Goal: Information Seeking & Learning: Check status

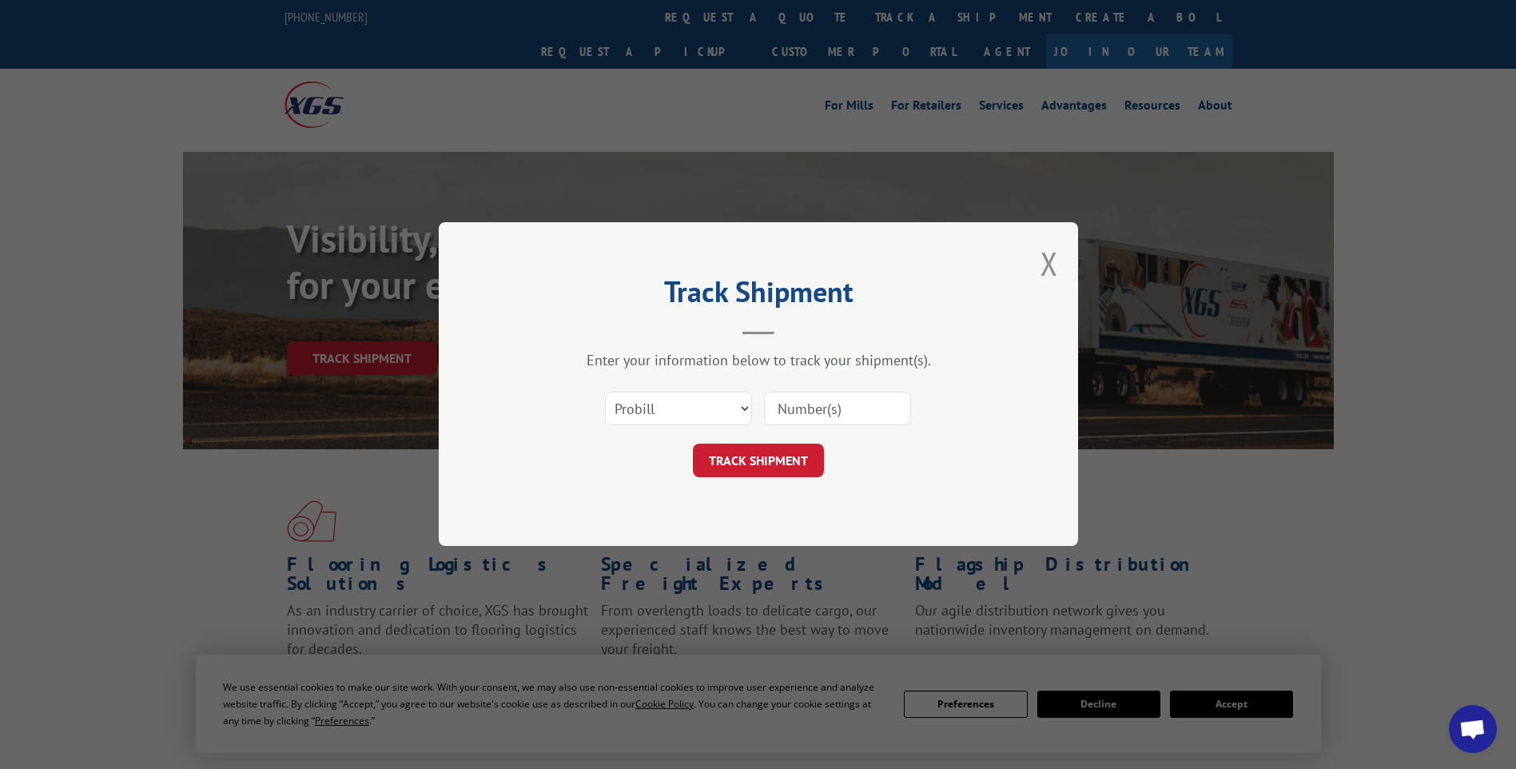
drag, startPoint x: 820, startPoint y: 385, endPoint x: 824, endPoint y: 393, distance: 8.9
click at [822, 387] on div "Select category... Probill BOL PO" at bounding box center [759, 409] width 480 height 53
drag, startPoint x: 824, startPoint y: 393, endPoint x: 827, endPoint y: 403, distance: 9.9
click at [824, 394] on input at bounding box center [837, 409] width 147 height 34
type input "512019"
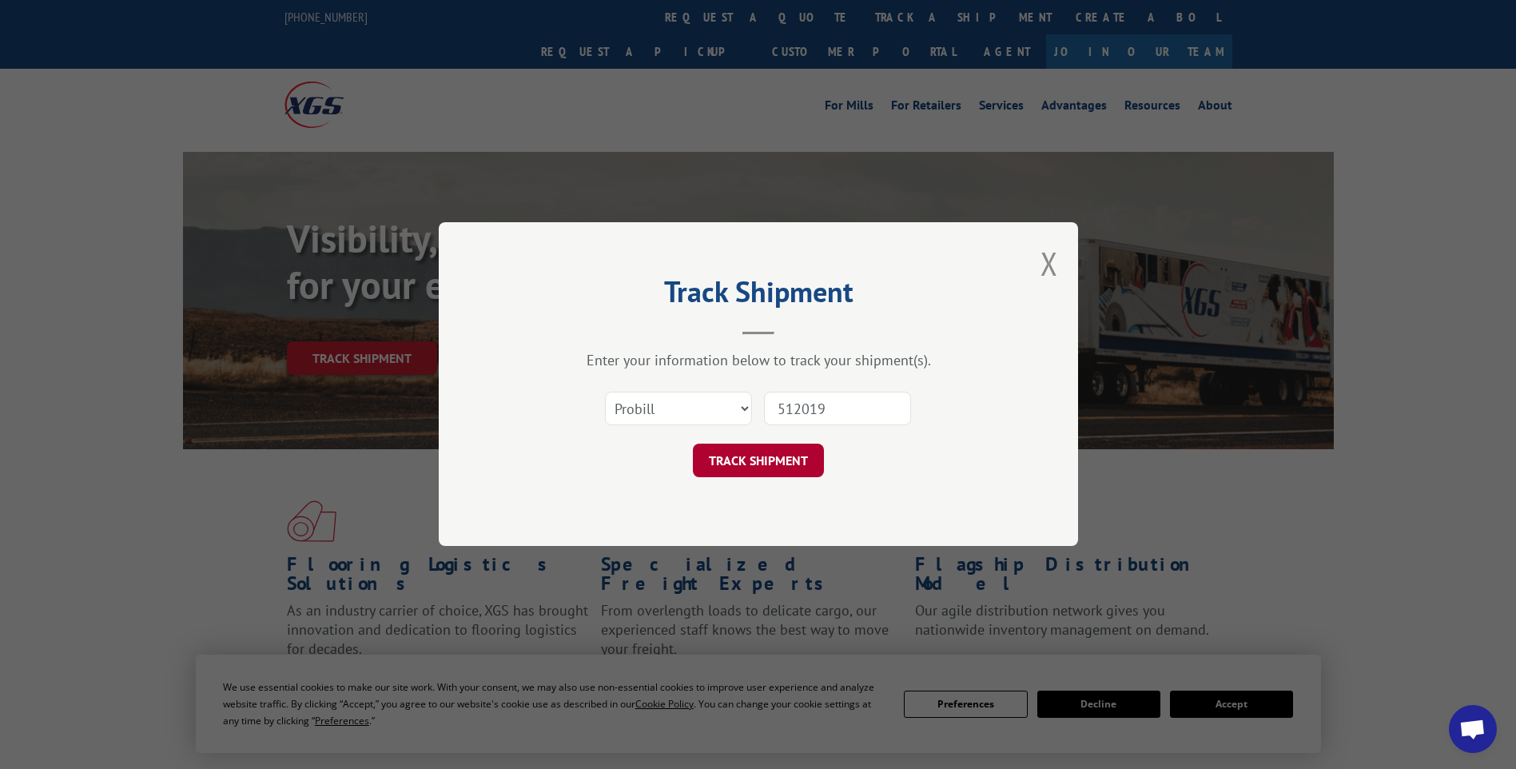
click at [790, 468] on button "TRACK SHIPMENT" at bounding box center [758, 461] width 131 height 34
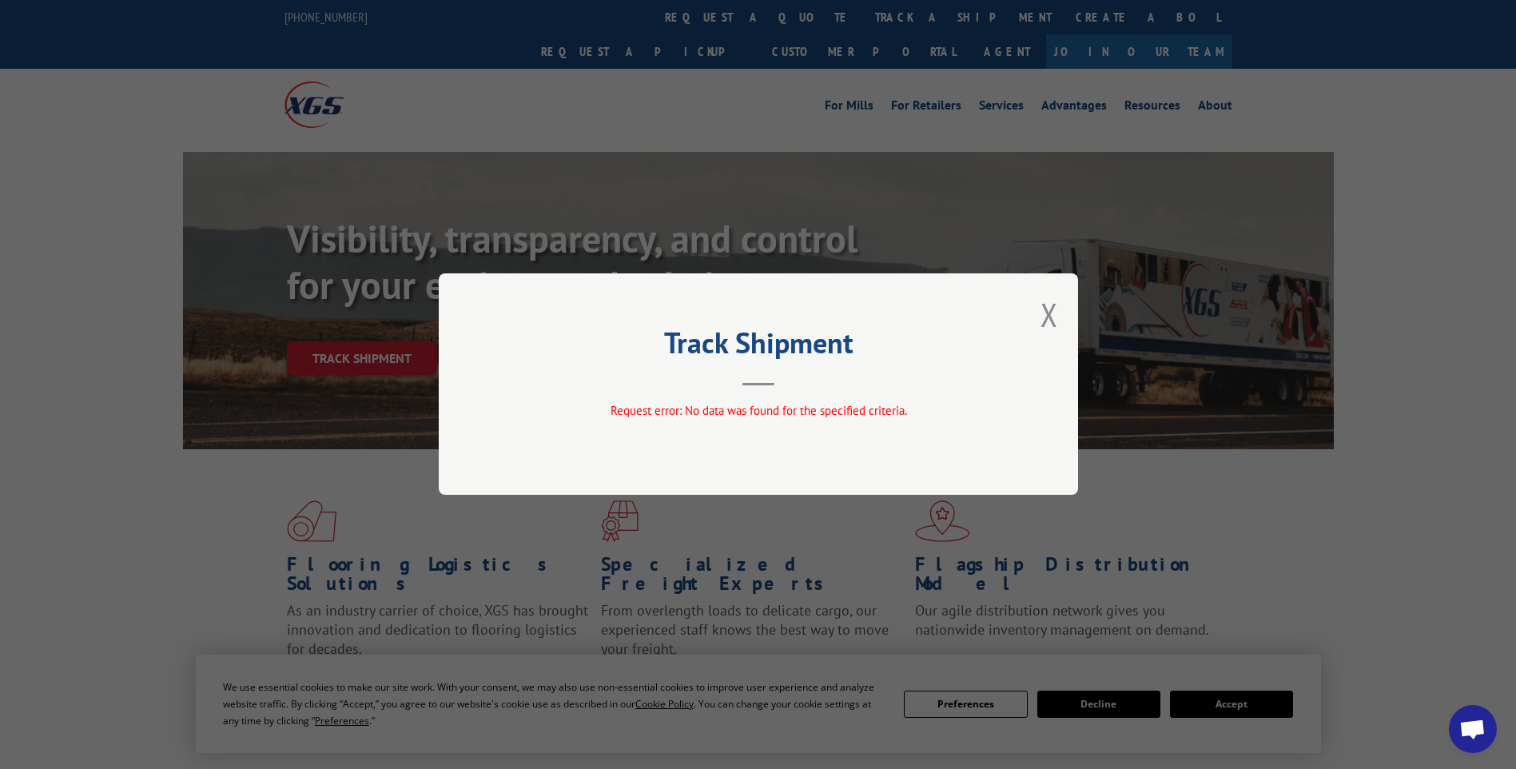
click at [1043, 301] on button "Close modal" at bounding box center [1050, 314] width 18 height 42
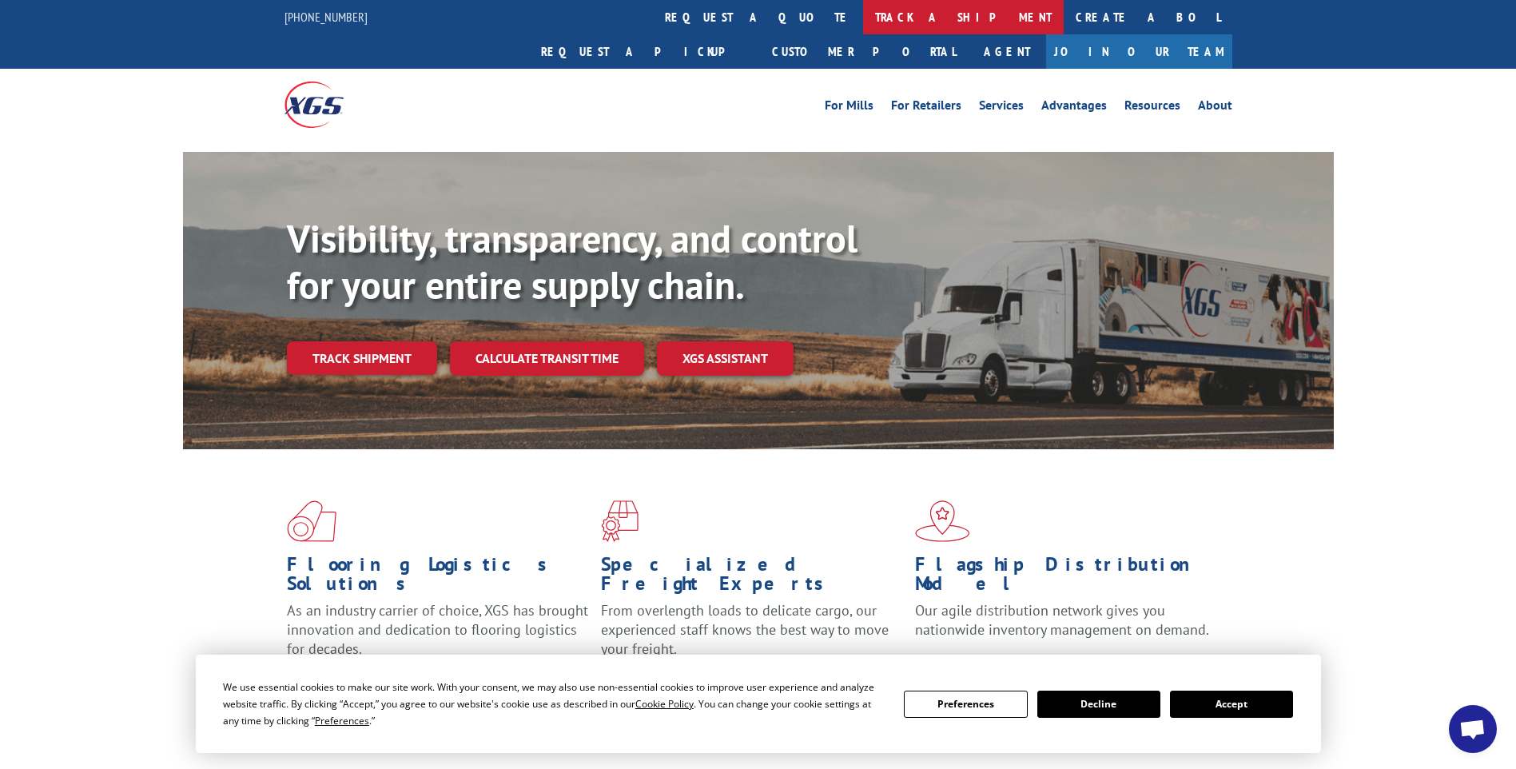
click at [863, 13] on link "track a shipment" at bounding box center [963, 17] width 201 height 34
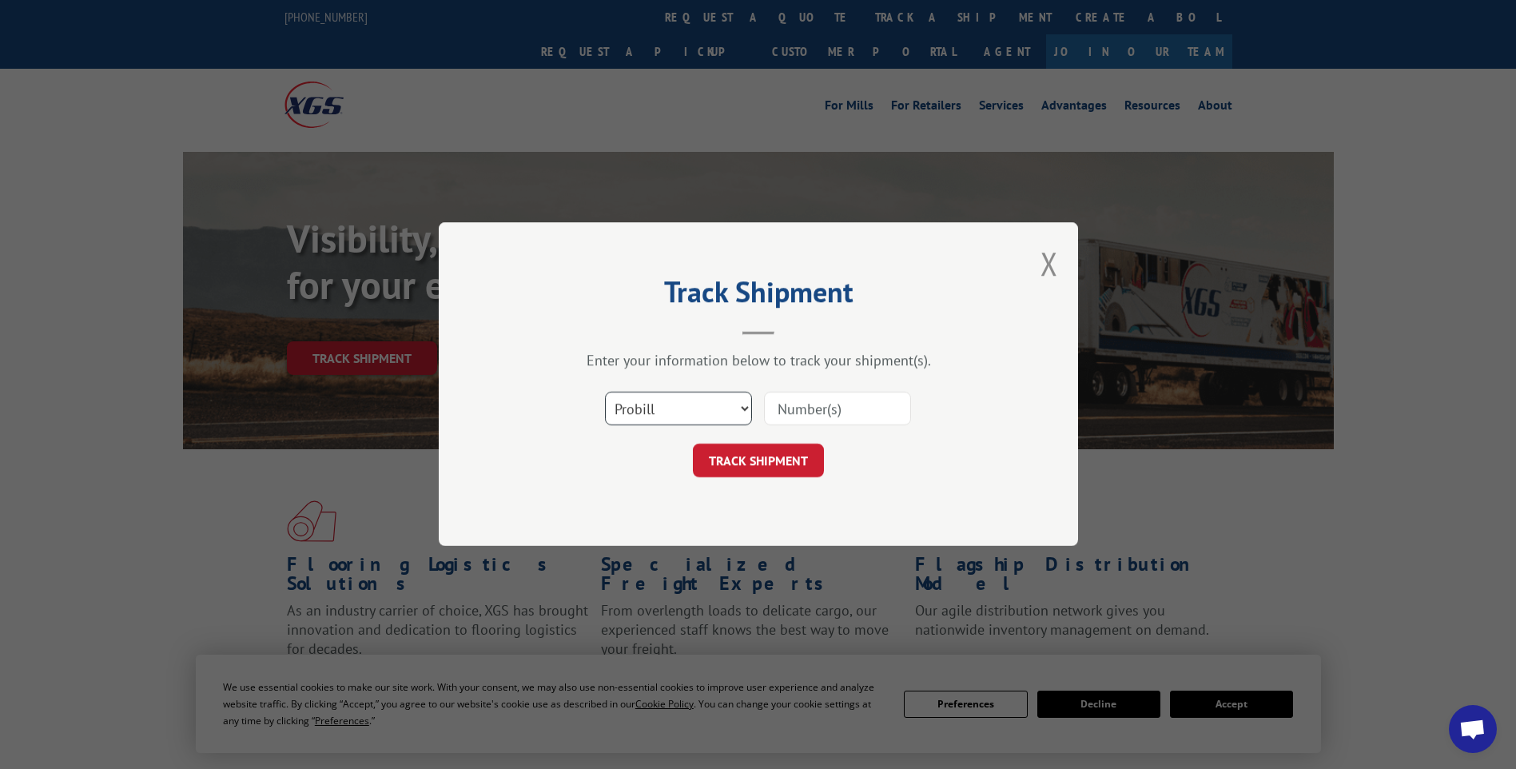
drag, startPoint x: 720, startPoint y: 408, endPoint x: 716, endPoint y: 428, distance: 20.4
click at [720, 408] on select "Select category... Probill BOL PO" at bounding box center [678, 409] width 147 height 34
select select "bol"
click at [605, 392] on select "Select category... Probill BOL PO" at bounding box center [678, 409] width 147 height 34
click at [823, 412] on input at bounding box center [837, 409] width 147 height 34
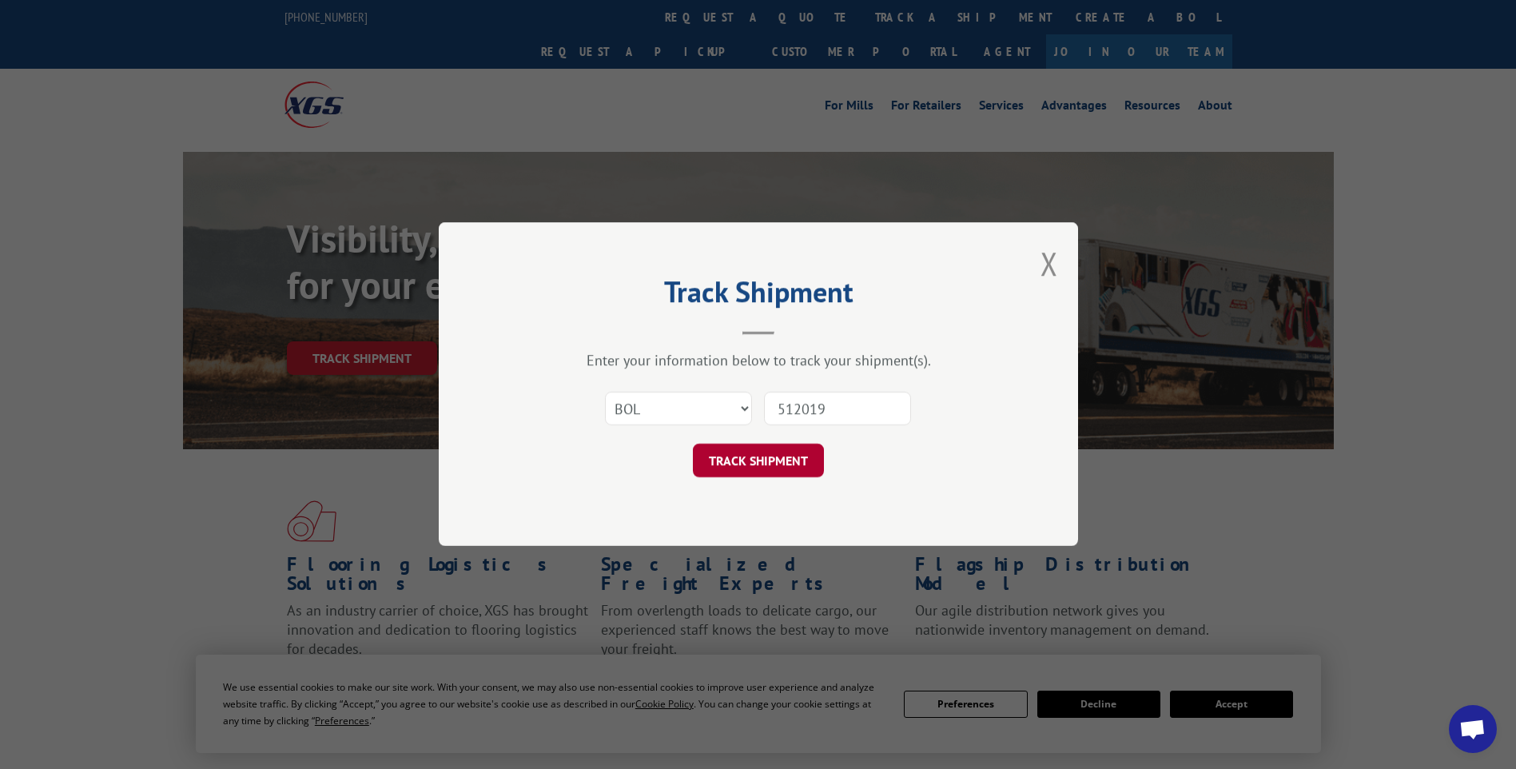
type input "512019"
click at [772, 459] on button "TRACK SHIPMENT" at bounding box center [758, 461] width 131 height 34
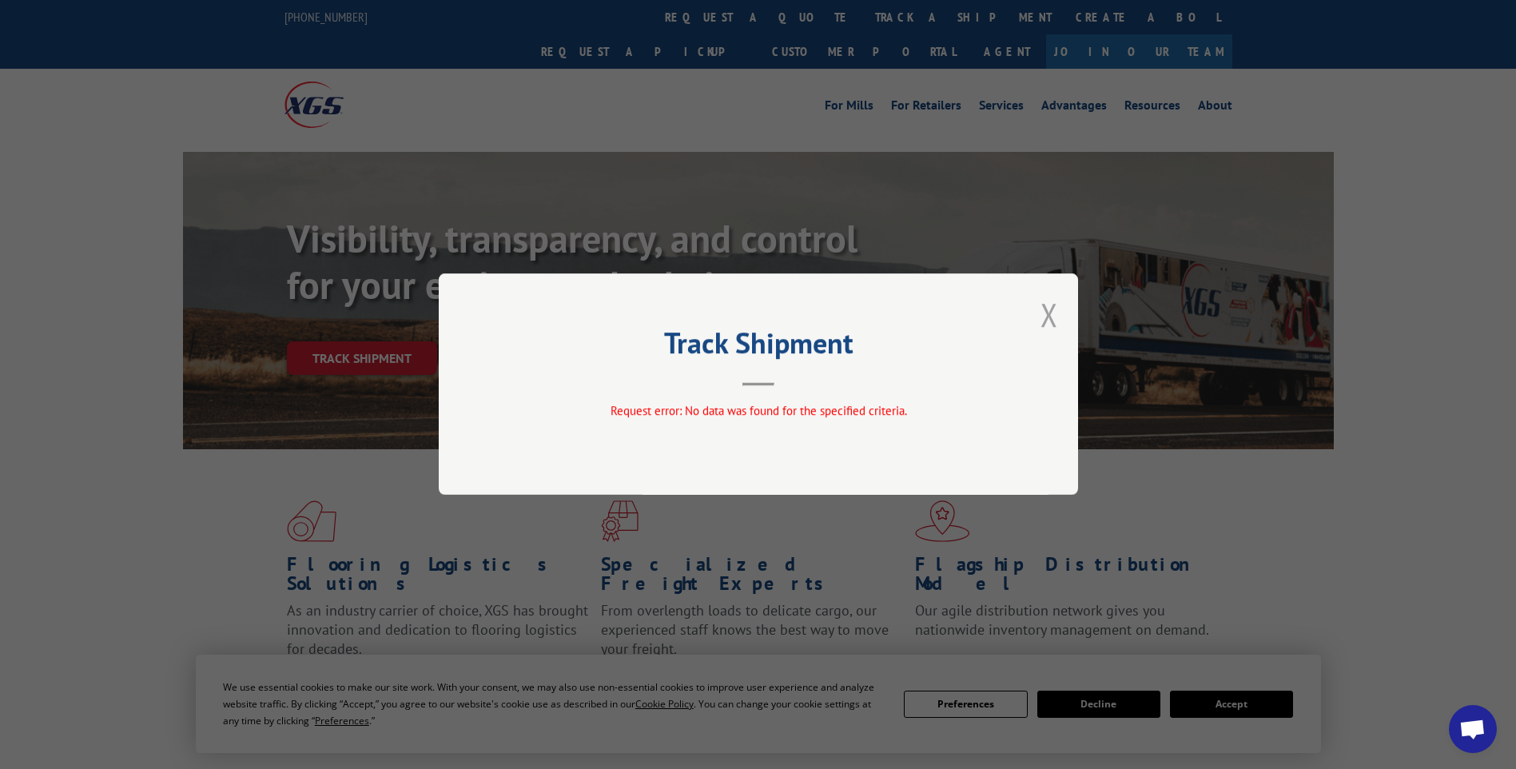
click at [1046, 317] on button "Close modal" at bounding box center [1050, 314] width 18 height 42
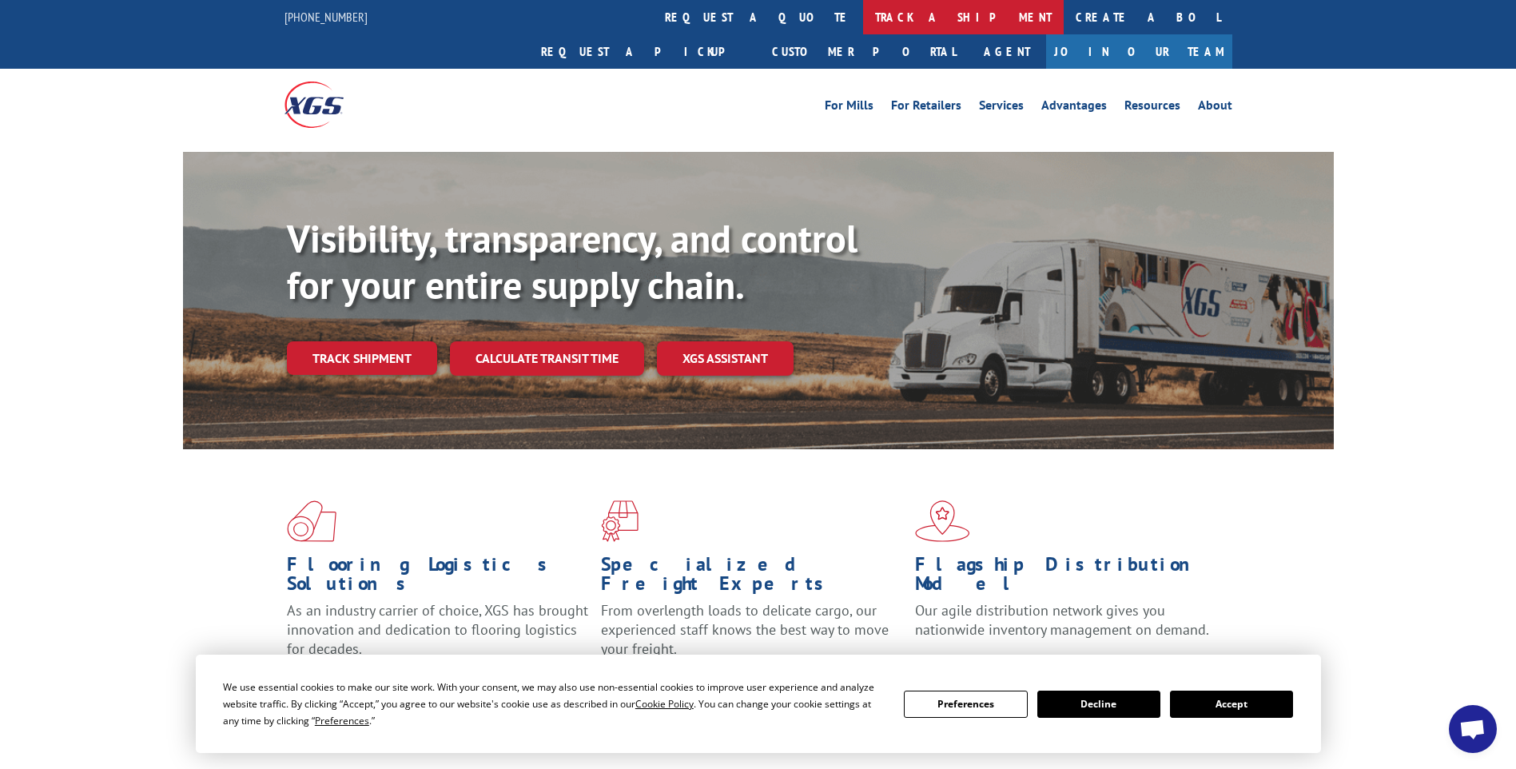
click at [863, 32] on link "track a shipment" at bounding box center [963, 17] width 201 height 34
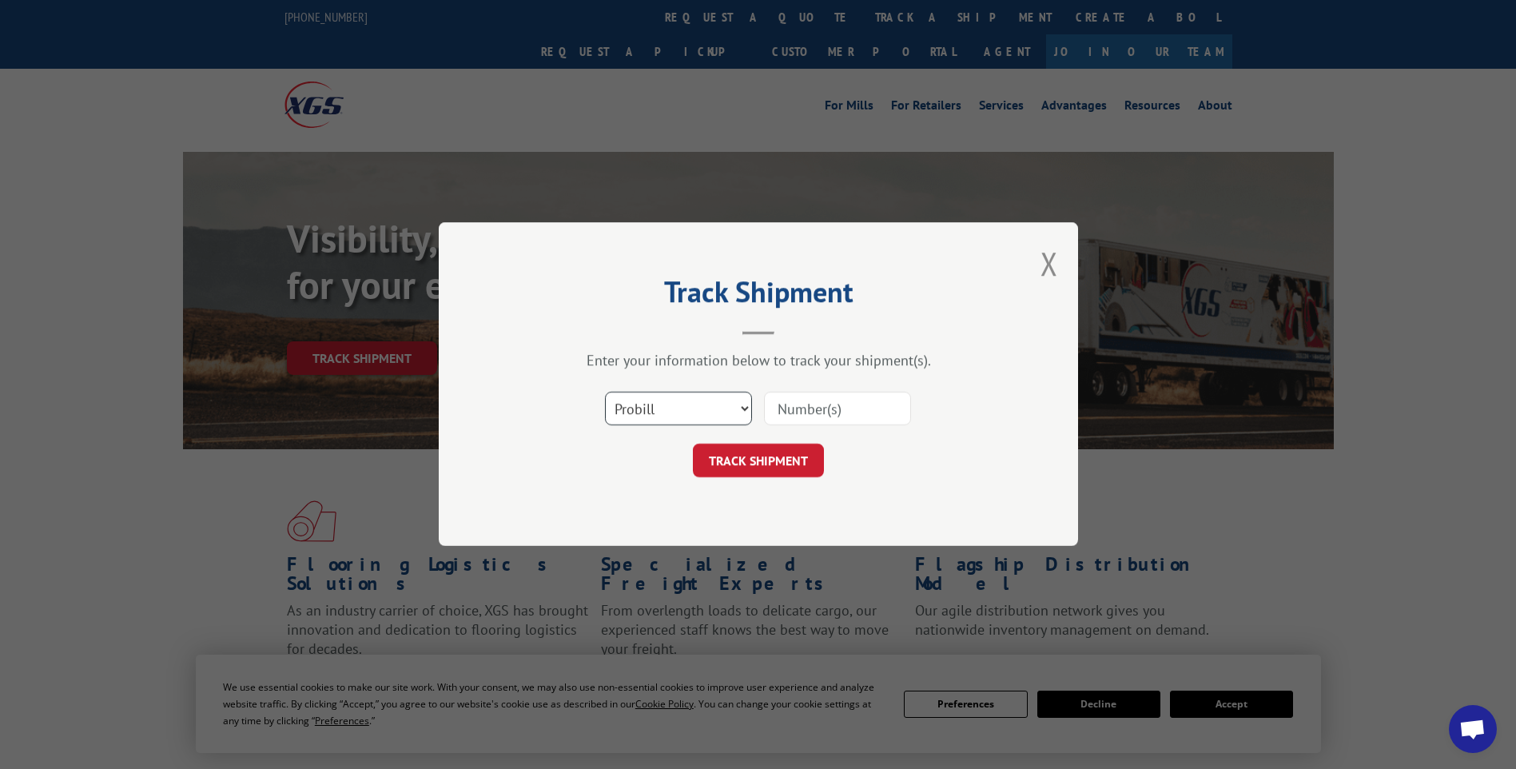
drag, startPoint x: 727, startPoint y: 413, endPoint x: 727, endPoint y: 426, distance: 12.8
click at [727, 413] on select "Select category... Probill BOL PO" at bounding box center [678, 409] width 147 height 34
select select "bol"
click at [605, 392] on select "Select category... Probill BOL PO" at bounding box center [678, 409] width 147 height 34
click at [834, 398] on input at bounding box center [837, 409] width 147 height 34
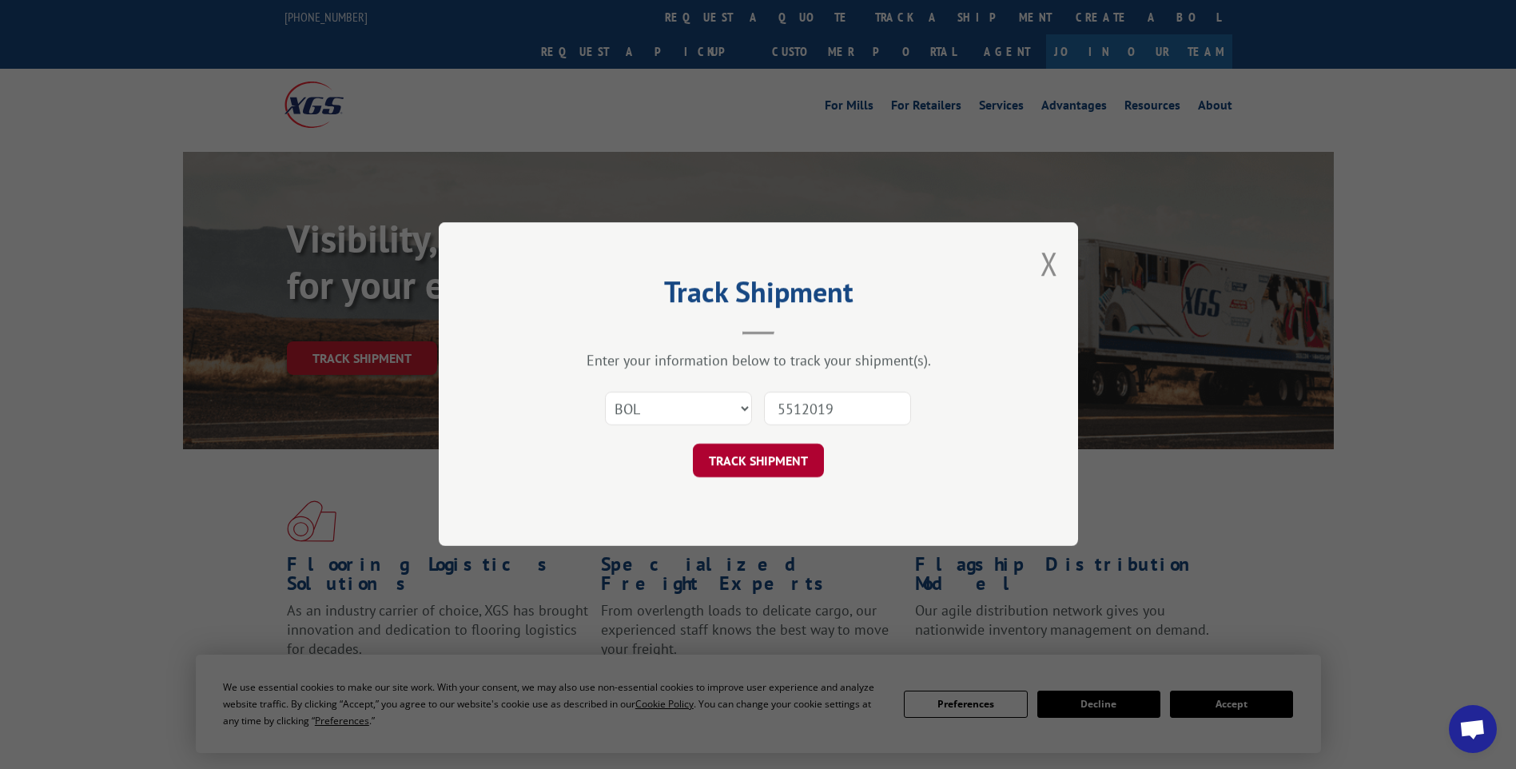
type input "5512019"
click at [774, 452] on button "TRACK SHIPMENT" at bounding box center [758, 461] width 131 height 34
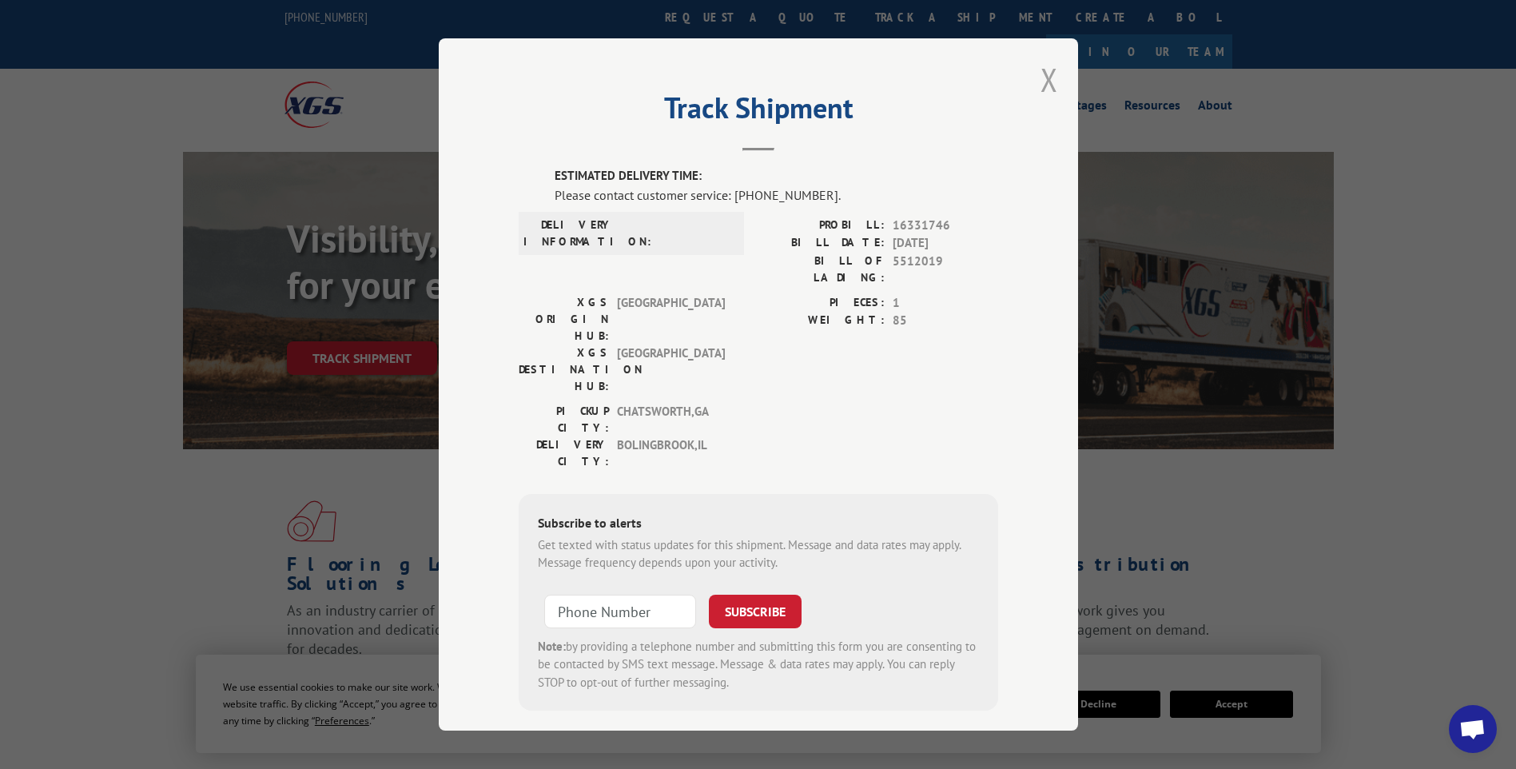
click at [1052, 81] on button "Close modal" at bounding box center [1050, 79] width 18 height 42
